Goal: Transaction & Acquisition: Purchase product/service

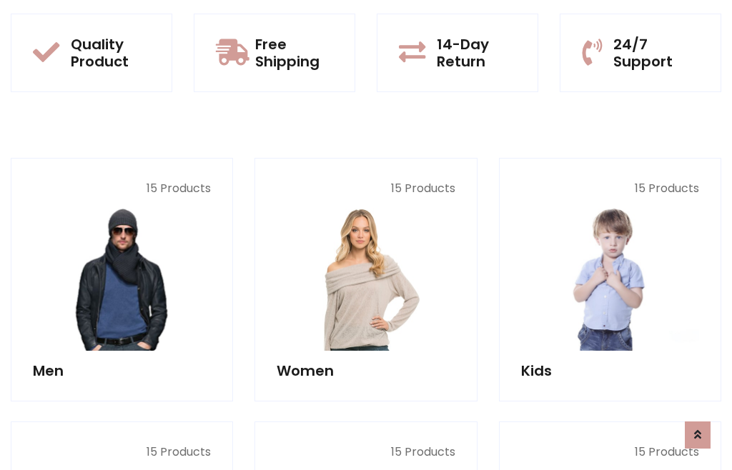
scroll to position [73, 0]
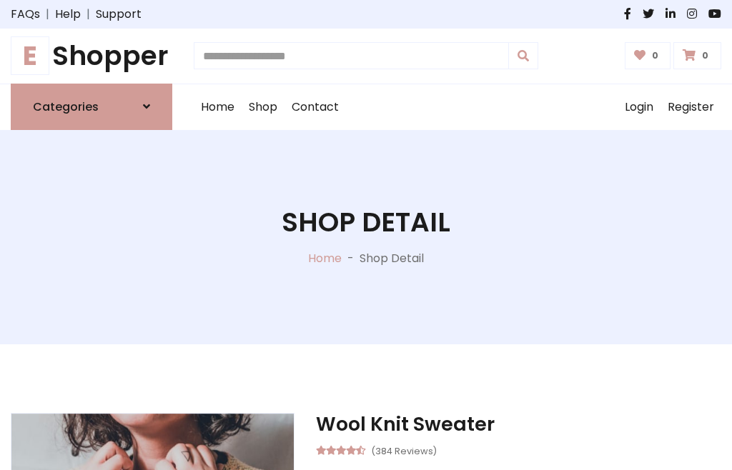
click at [92, 56] on h1 "E Shopper" at bounding box center [92, 56] width 162 height 32
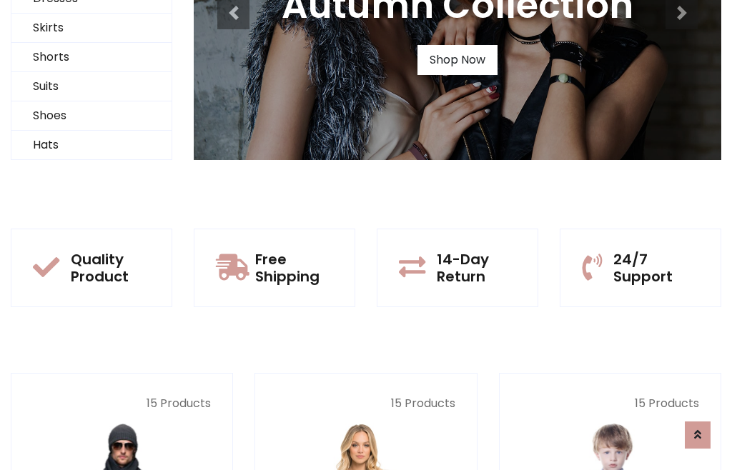
scroll to position [138, 0]
